Goal: Task Accomplishment & Management: Manage account settings

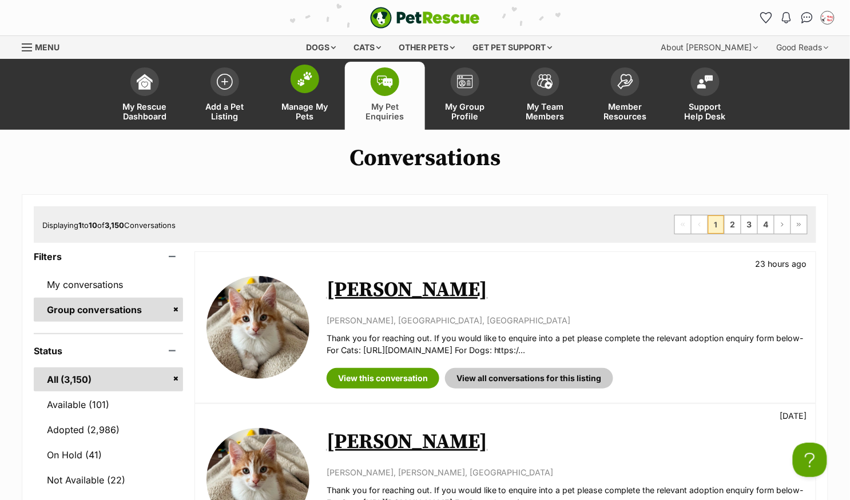
click at [306, 93] on span at bounding box center [304, 79] width 29 height 29
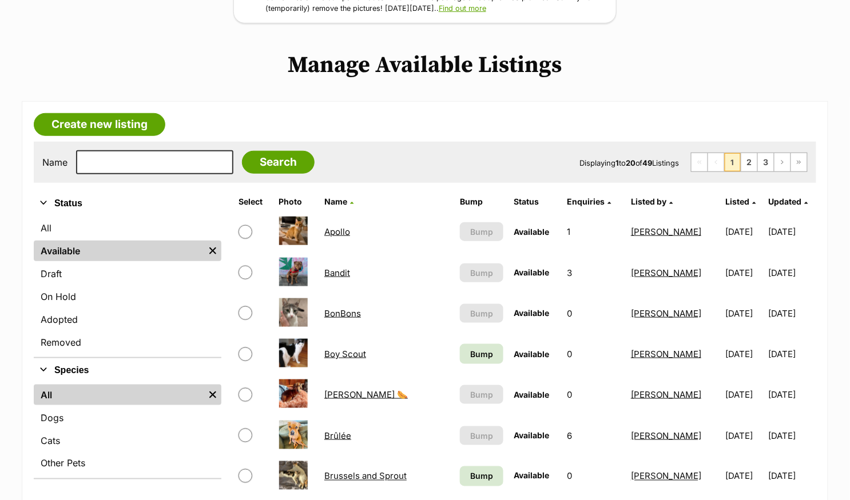
scroll to position [195, 0]
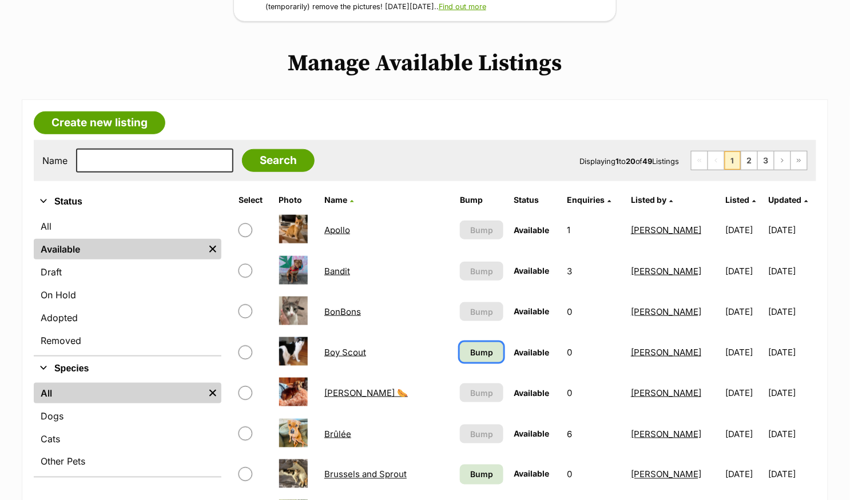
click at [460, 342] on link "Bump" at bounding box center [481, 352] width 43 height 20
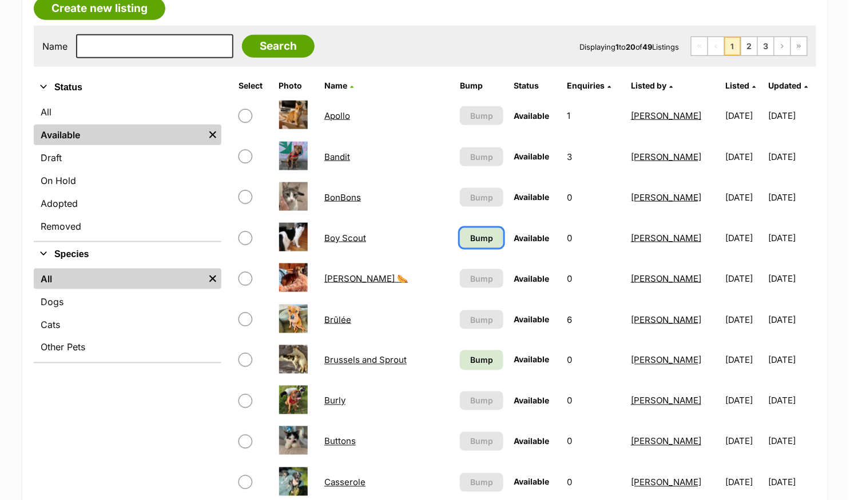
scroll to position [308, 0]
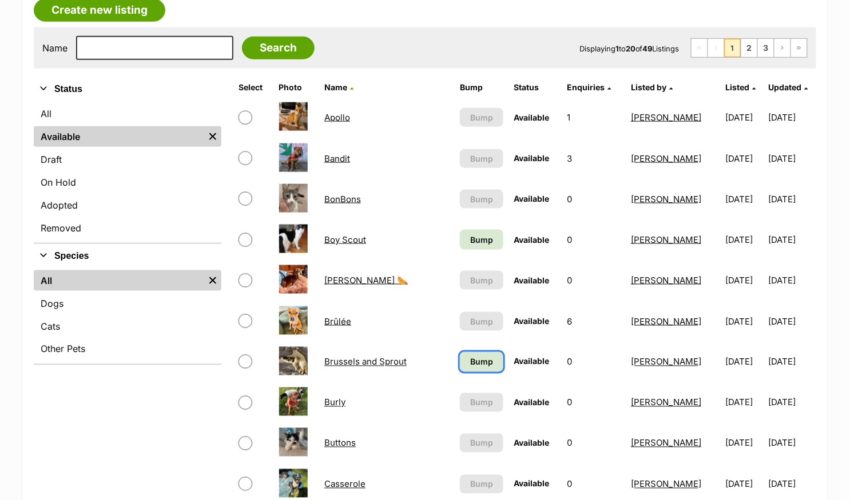
click at [470, 358] on span "Bump" at bounding box center [481, 362] width 23 height 12
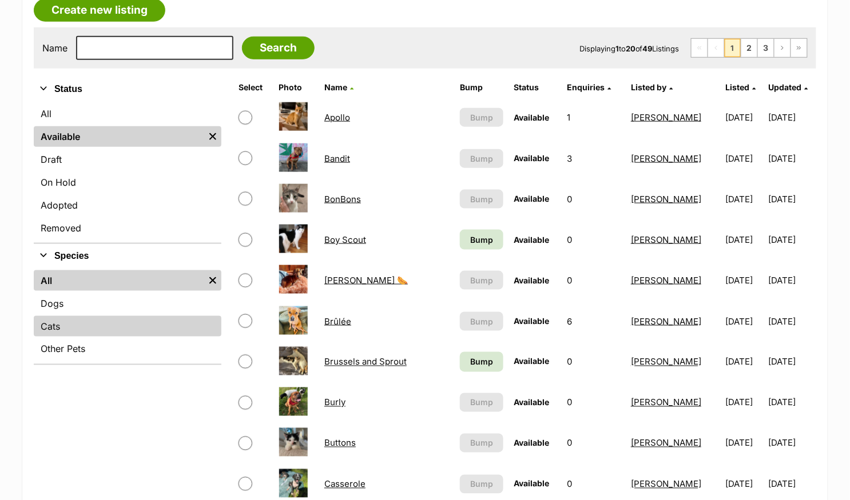
click at [100, 334] on link "Cats" at bounding box center [128, 326] width 188 height 21
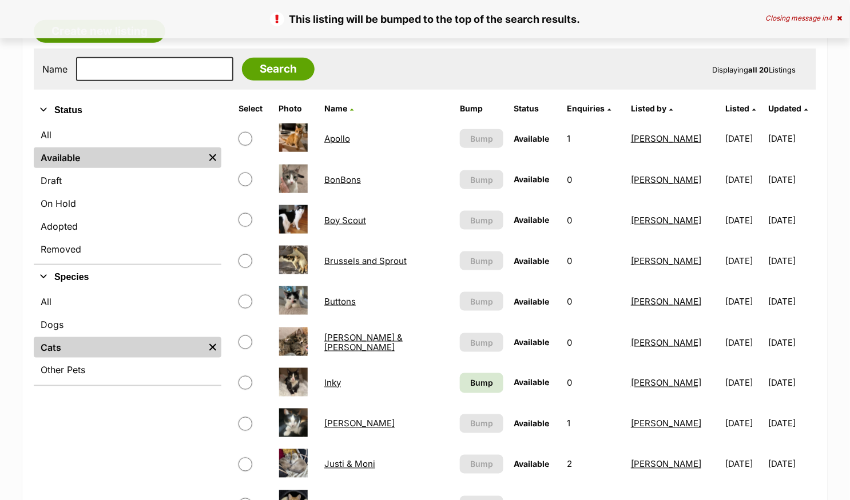
scroll to position [288, 0]
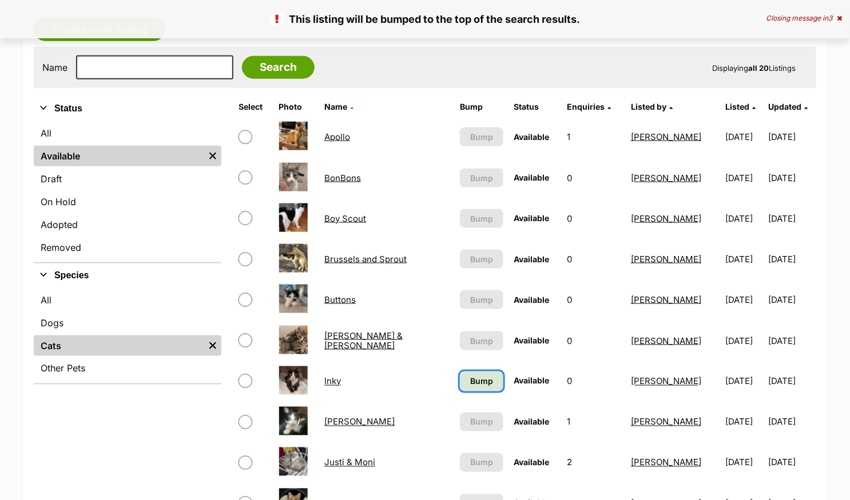
click at [469, 381] on link "Bump" at bounding box center [481, 382] width 43 height 20
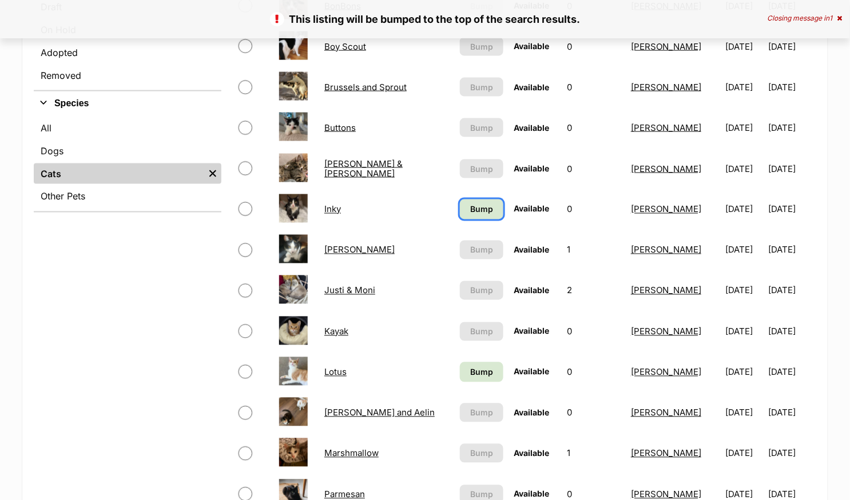
scroll to position [462, 0]
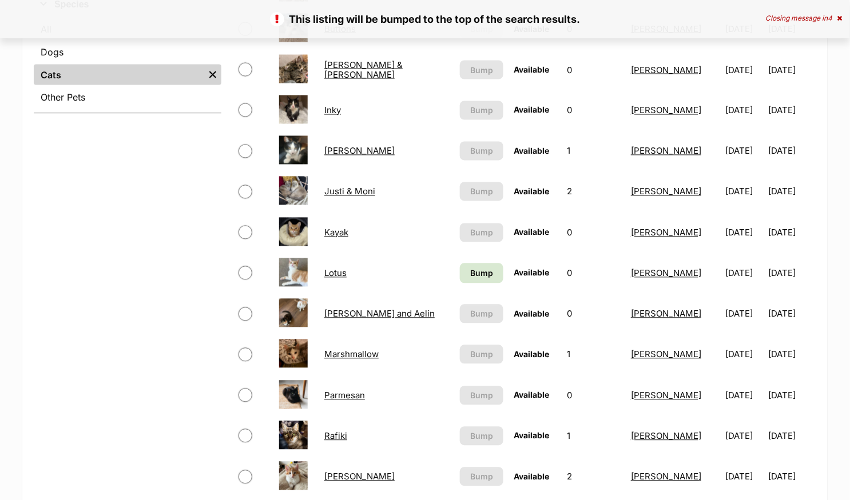
scroll to position [560, 0]
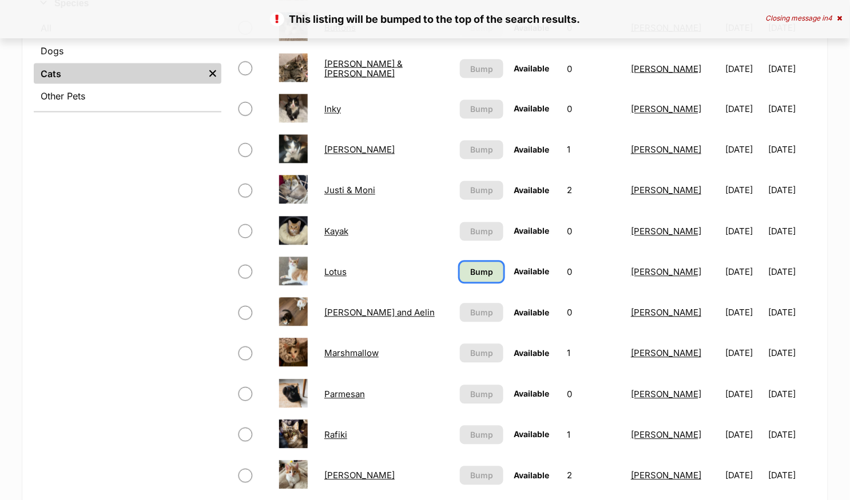
click at [470, 272] on span "Bump" at bounding box center [481, 272] width 23 height 12
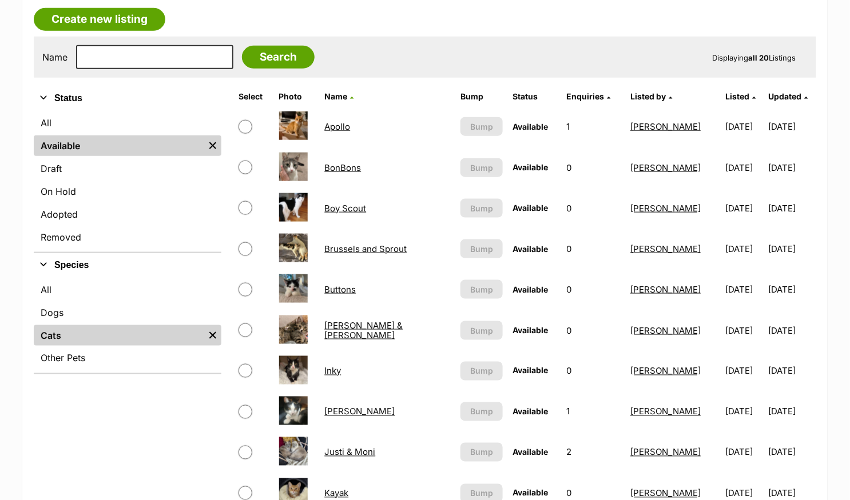
scroll to position [301, 0]
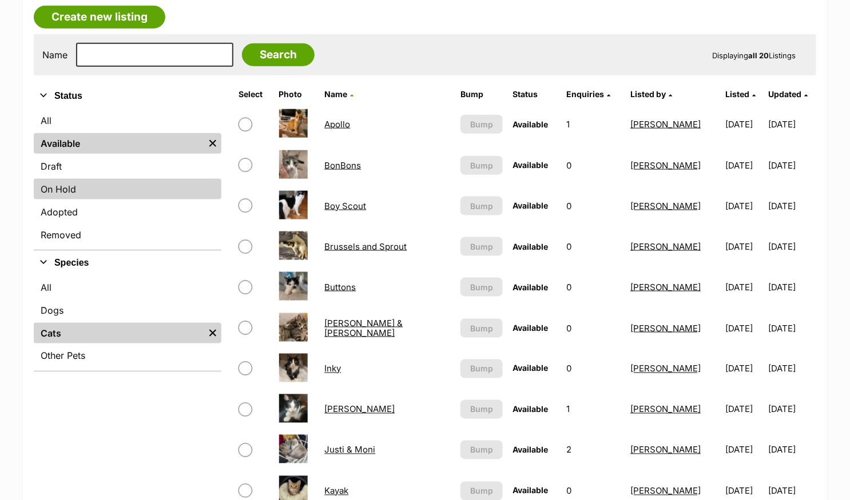
click at [97, 187] on link "On Hold" at bounding box center [128, 189] width 188 height 21
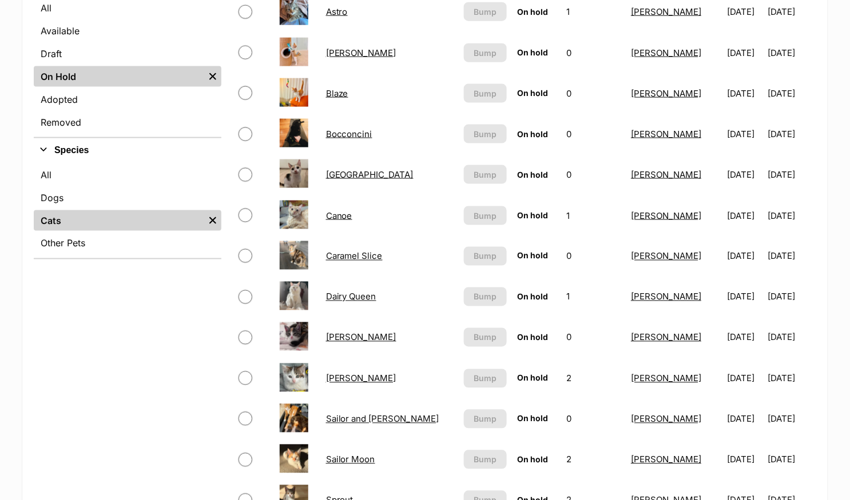
scroll to position [469, 0]
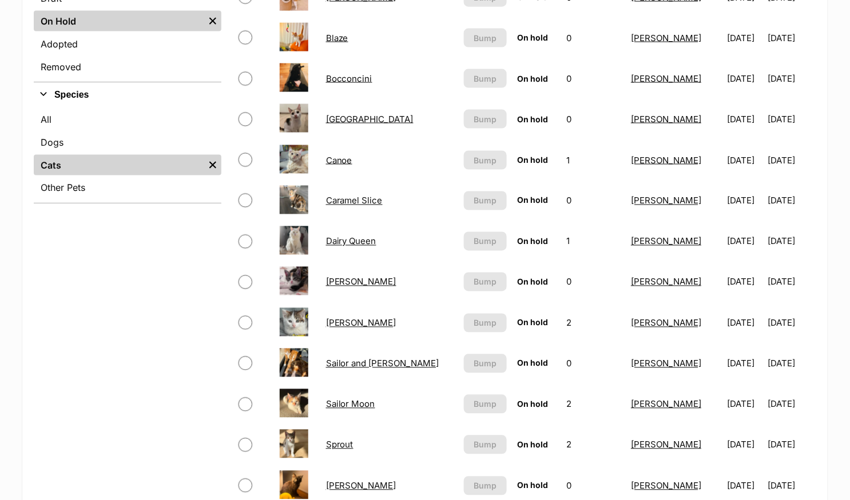
click at [346, 157] on link "Canoe" at bounding box center [339, 160] width 26 height 11
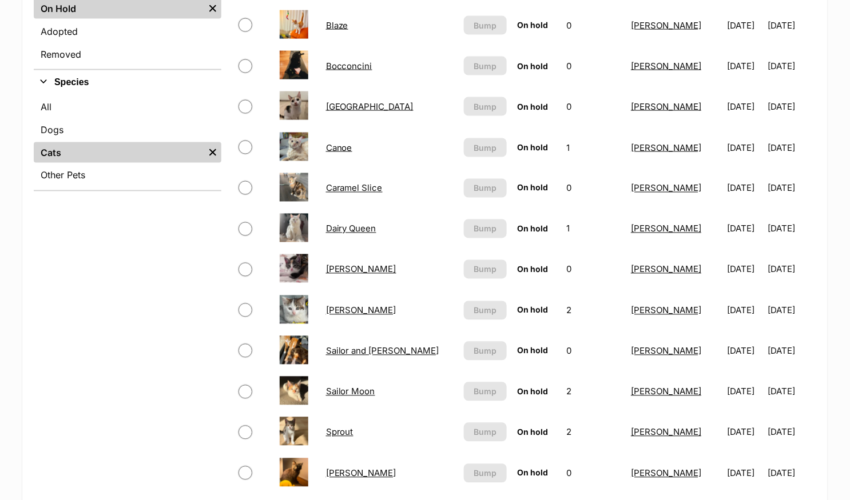
click at [247, 263] on input "checkbox" at bounding box center [245, 270] width 14 height 14
checkbox input "true"
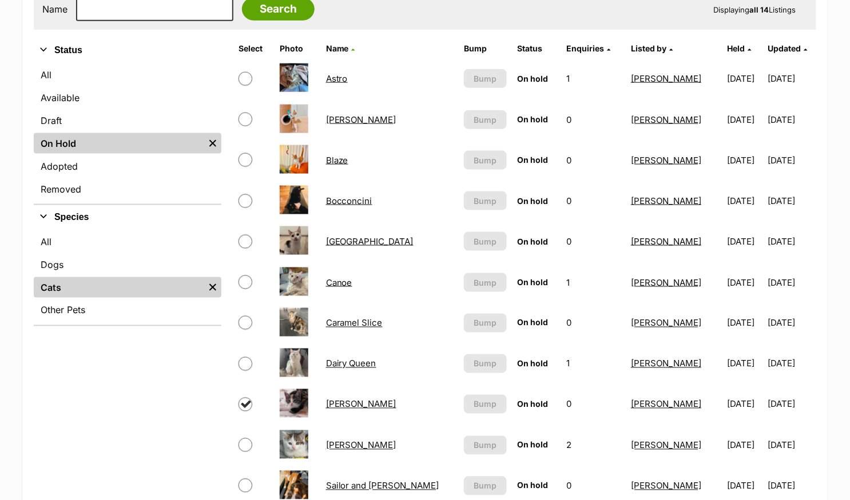
scroll to position [346, 0]
click at [240, 160] on input "checkbox" at bounding box center [245, 161] width 14 height 14
checkbox input "true"
click at [246, 116] on input "checkbox" at bounding box center [245, 120] width 14 height 14
checkbox input "true"
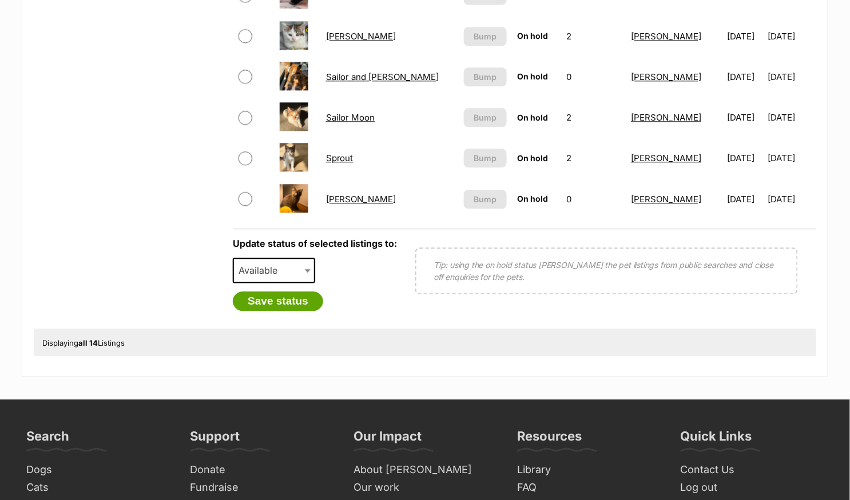
scroll to position [776, 0]
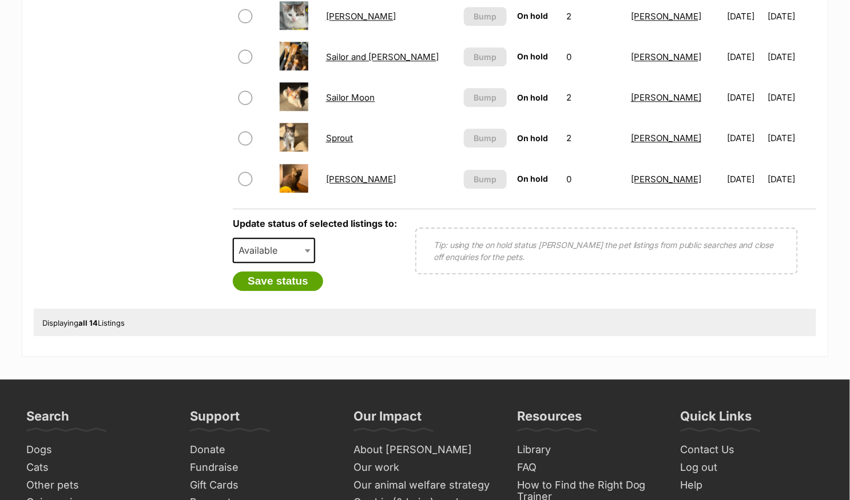
click at [272, 248] on span "Available" at bounding box center [261, 250] width 55 height 16
select select "rehomed"
click at [285, 281] on button "Save status" at bounding box center [278, 281] width 90 height 19
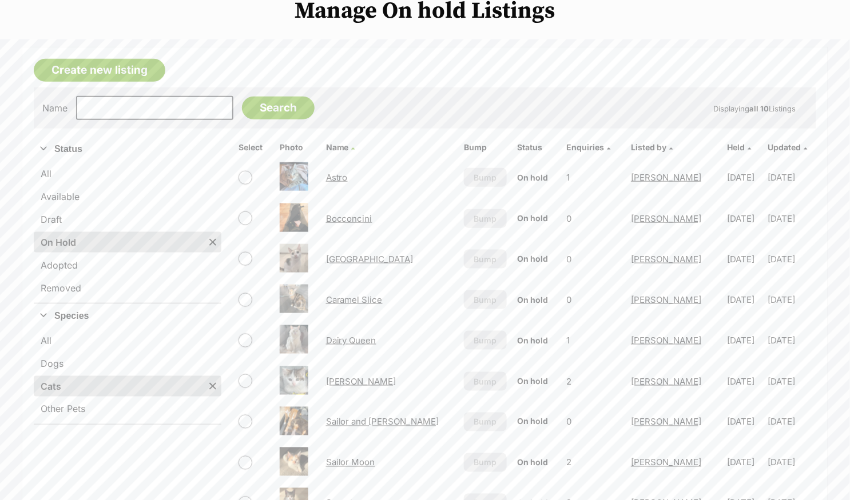
scroll to position [322, 0]
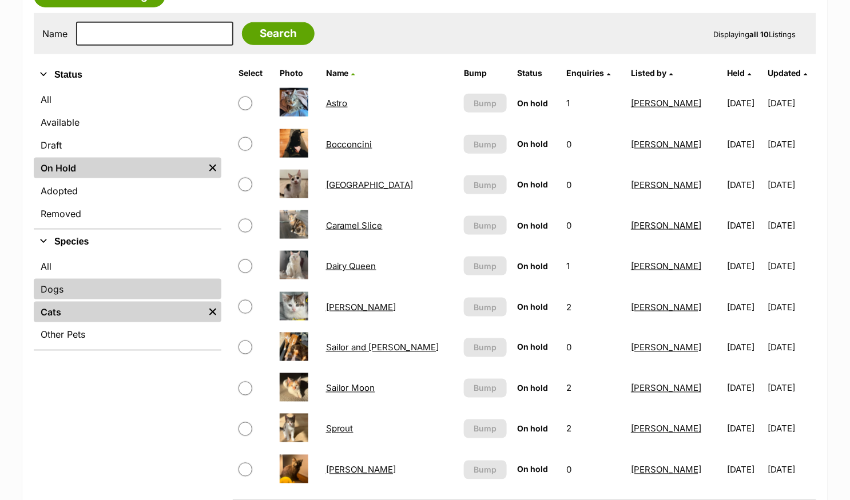
click at [50, 288] on link "Dogs" at bounding box center [128, 289] width 188 height 21
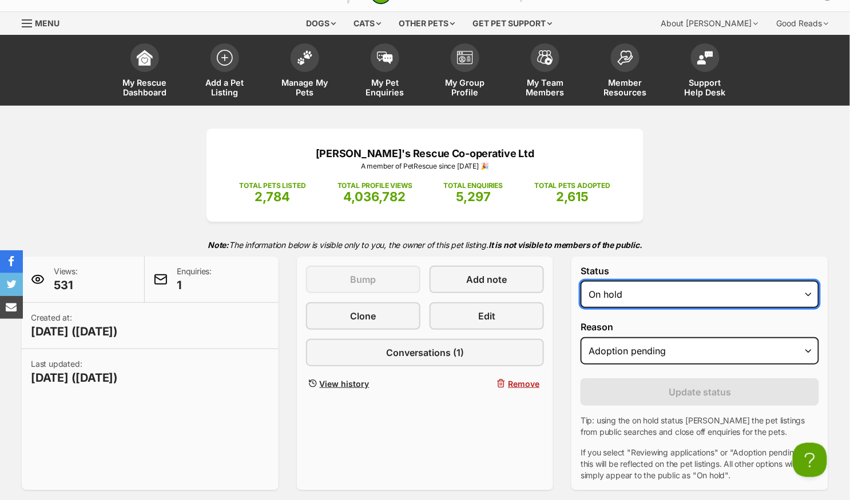
click at [683, 289] on select "Draft - not available as listing has enquires Available On hold Adopted" at bounding box center [699, 294] width 238 height 27
select select "active"
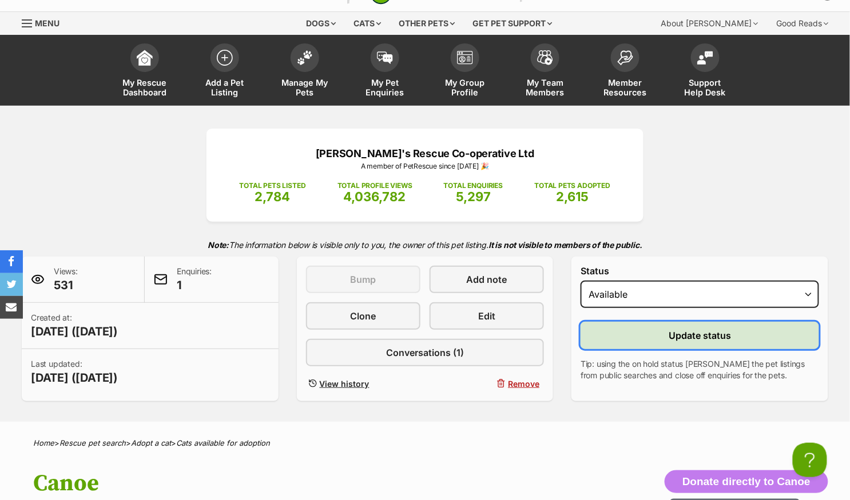
click at [676, 332] on span "Update status" at bounding box center [699, 336] width 62 height 14
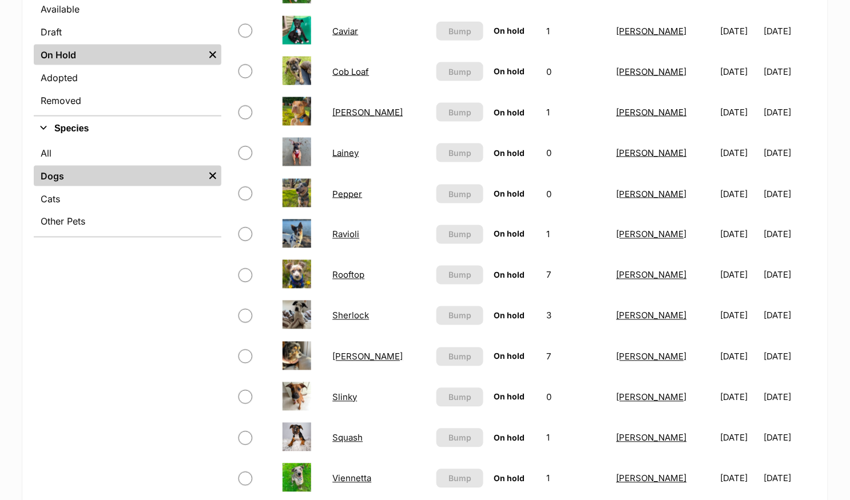
scroll to position [436, 0]
click at [252, 190] on input "checkbox" at bounding box center [245, 193] width 14 height 14
checkbox input "true"
click at [245, 229] on input "checkbox" at bounding box center [245, 234] width 14 height 14
checkbox input "true"
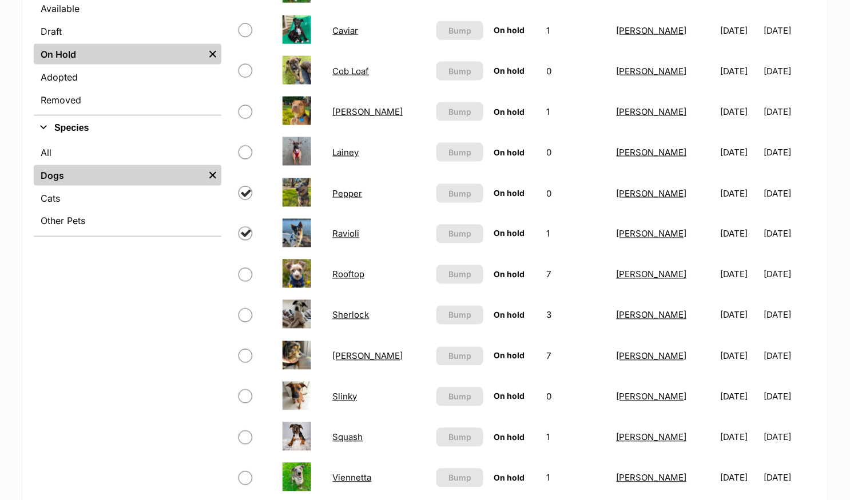
click at [248, 269] on input "checkbox" at bounding box center [245, 275] width 14 height 14
checkbox input "true"
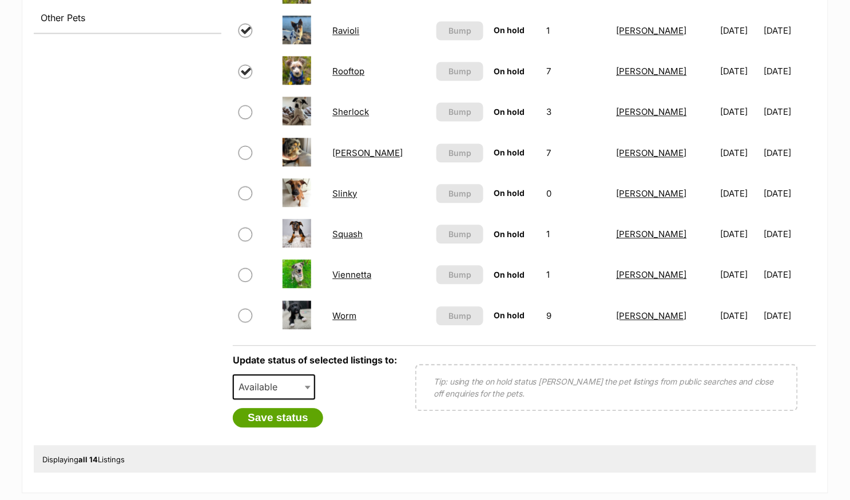
scroll to position [640, 0]
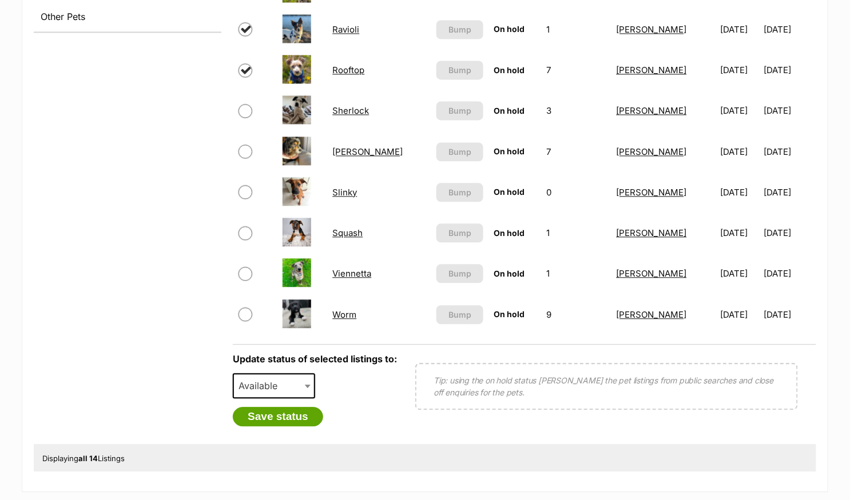
click at [261, 380] on span "Available" at bounding box center [261, 386] width 55 height 16
select select "rehomed"
click at [290, 415] on button "Save status" at bounding box center [278, 416] width 90 height 19
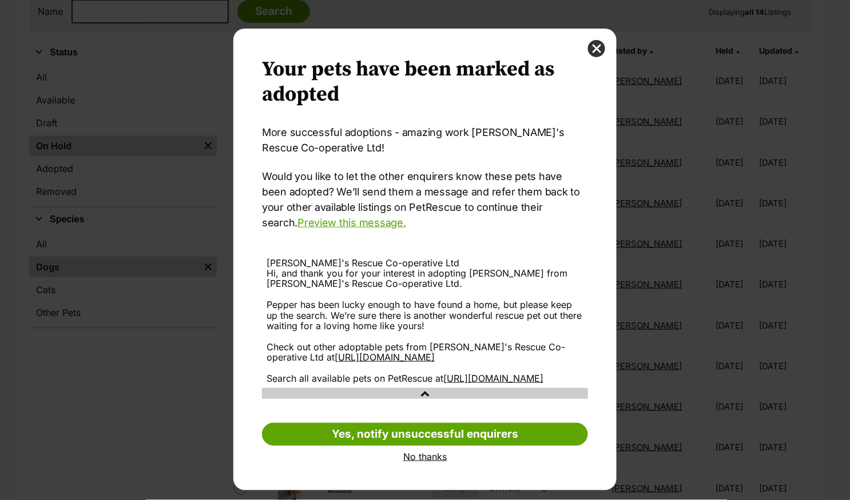
scroll to position [10, 0]
click at [416, 462] on link "No thanks" at bounding box center [425, 457] width 326 height 10
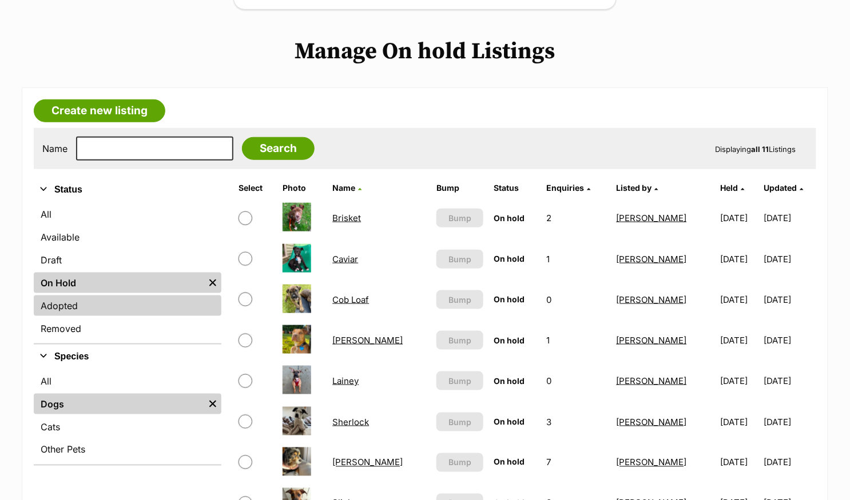
scroll to position [270, 0]
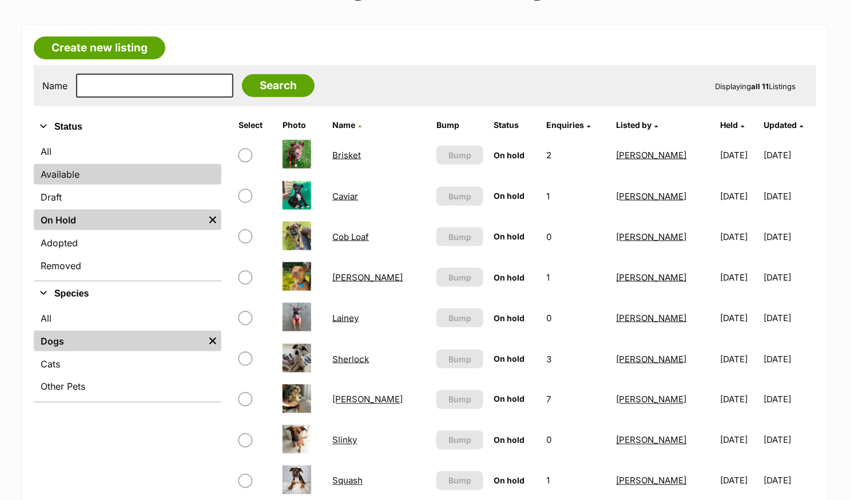
click at [91, 174] on link "Available" at bounding box center [128, 174] width 188 height 21
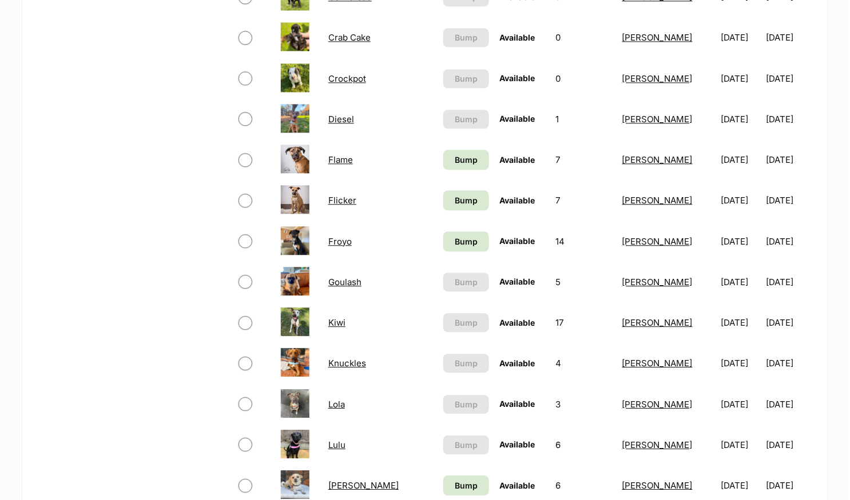
scroll to position [735, 0]
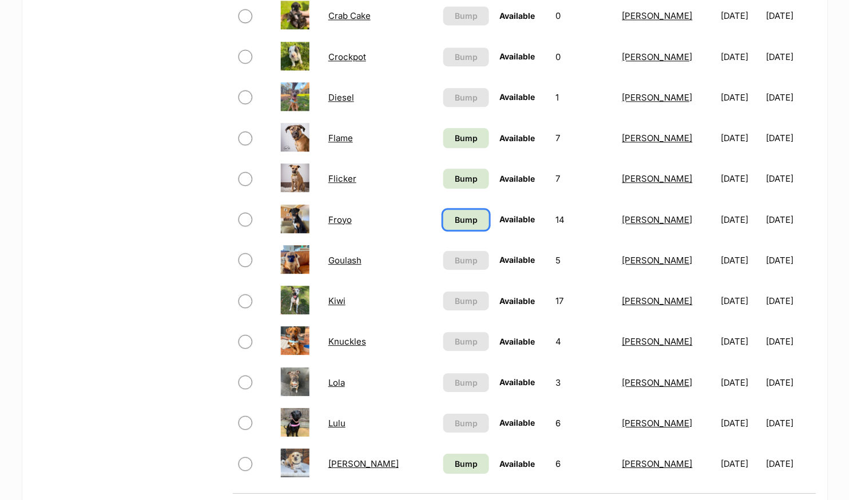
click at [454, 216] on span "Bump" at bounding box center [465, 220] width 23 height 12
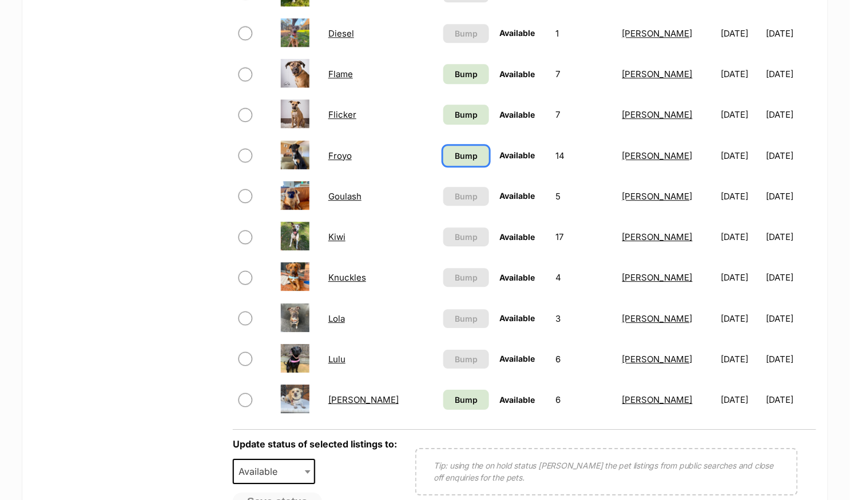
scroll to position [813, 0]
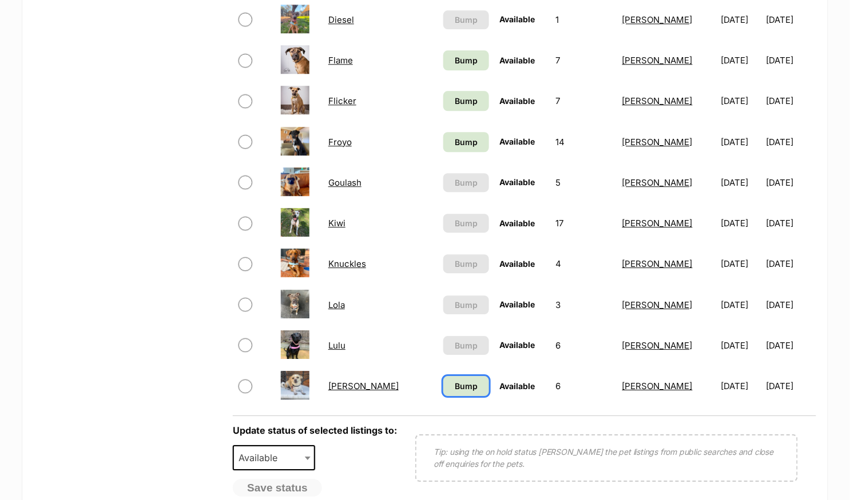
click at [454, 380] on span "Bump" at bounding box center [465, 386] width 23 height 12
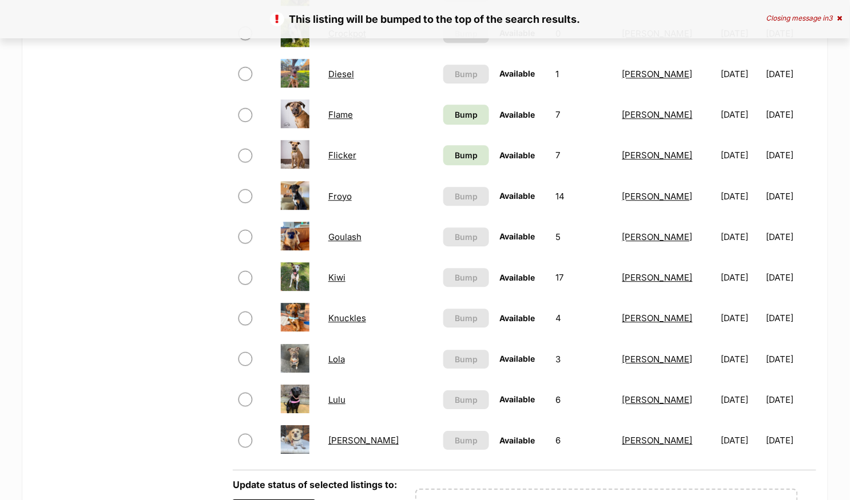
scroll to position [682, 0]
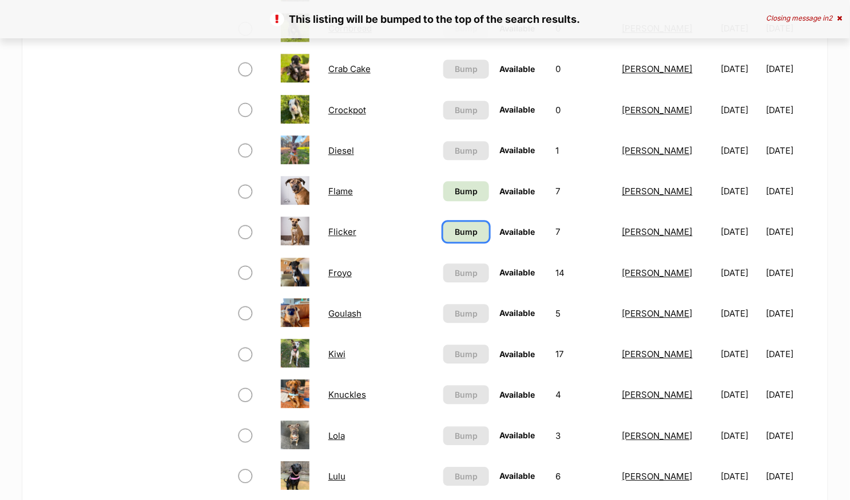
click at [458, 223] on link "Bump" at bounding box center [466, 232] width 46 height 20
click at [454, 185] on span "Bump" at bounding box center [465, 191] width 23 height 12
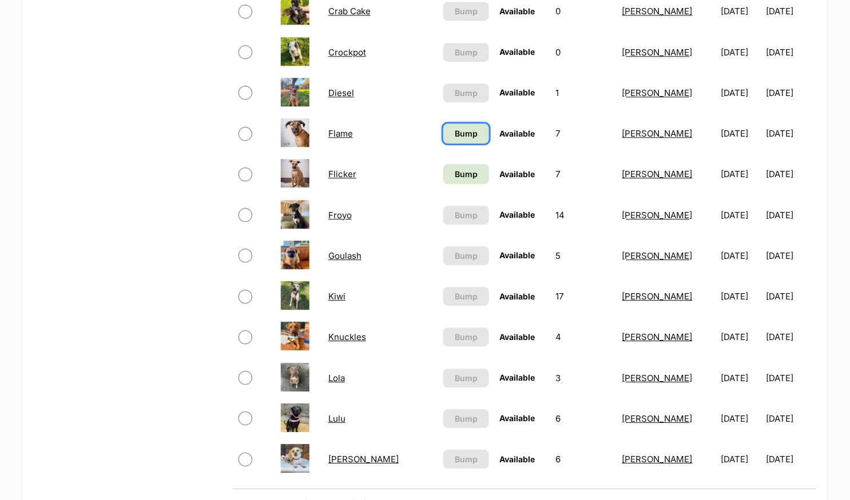
scroll to position [759, 0]
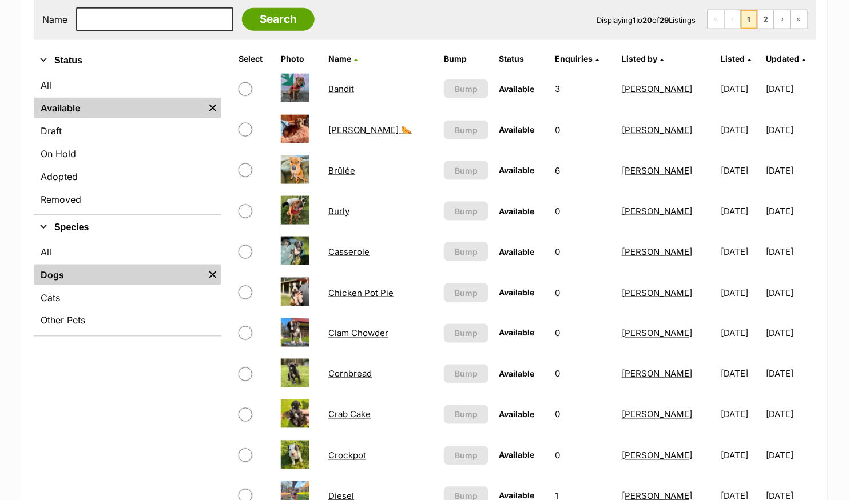
scroll to position [276, 0]
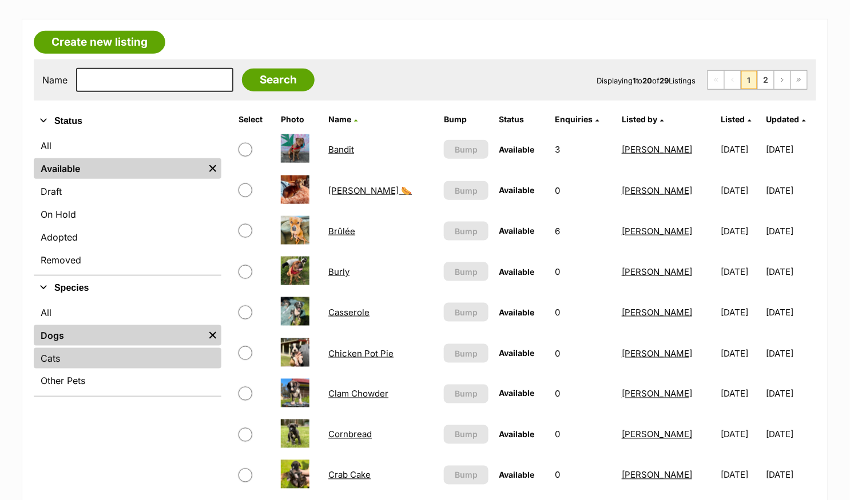
click at [82, 355] on link "Cats" at bounding box center [128, 358] width 188 height 21
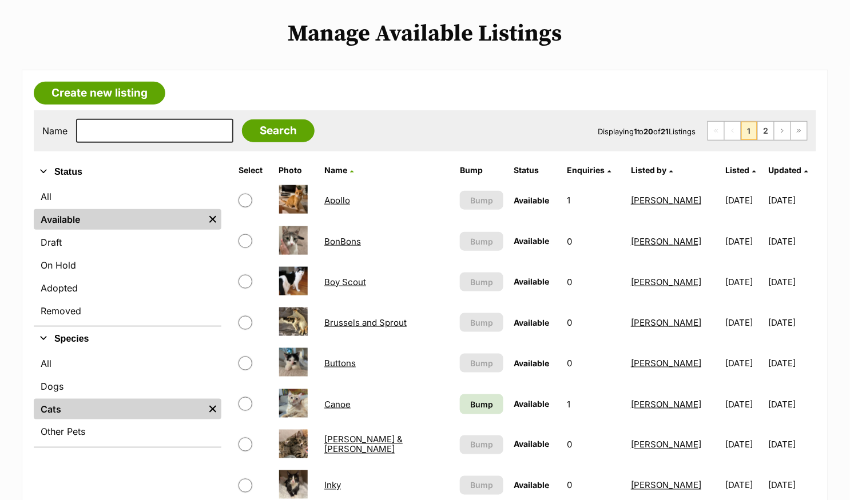
scroll to position [246, 0]
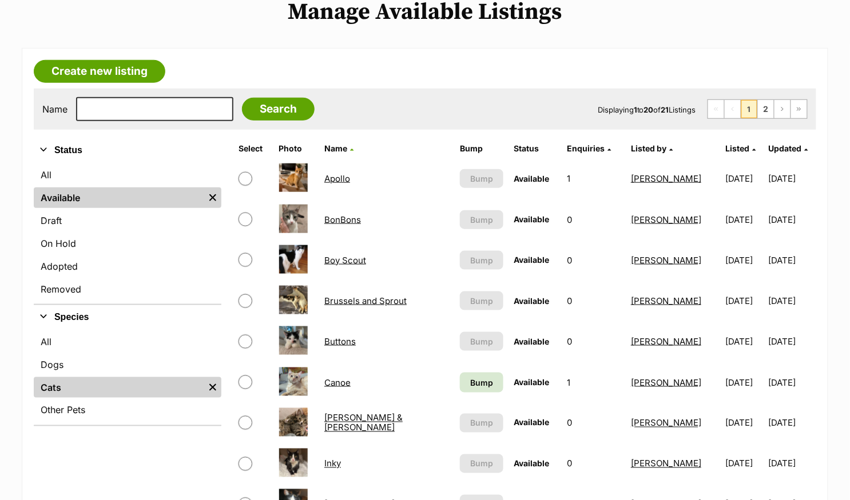
click at [344, 381] on link "Canoe" at bounding box center [337, 382] width 26 height 11
